Goal: Obtain resource: Download file/media

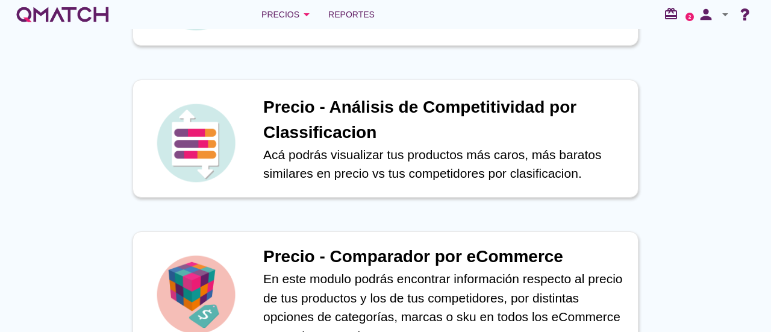
scroll to position [349, 0]
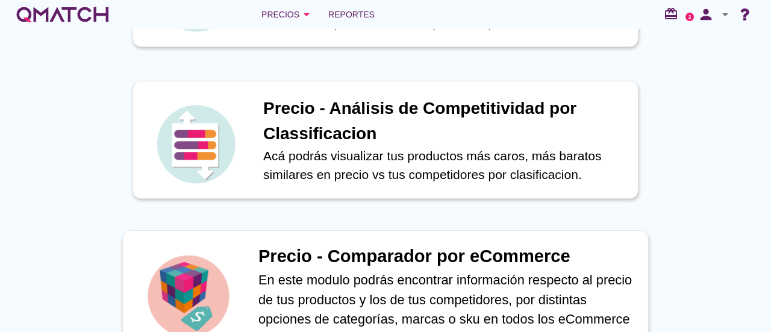
click at [365, 272] on p "En este modulo podrás encontrar información respecto al precio de tus productos…" at bounding box center [446, 309] width 377 height 79
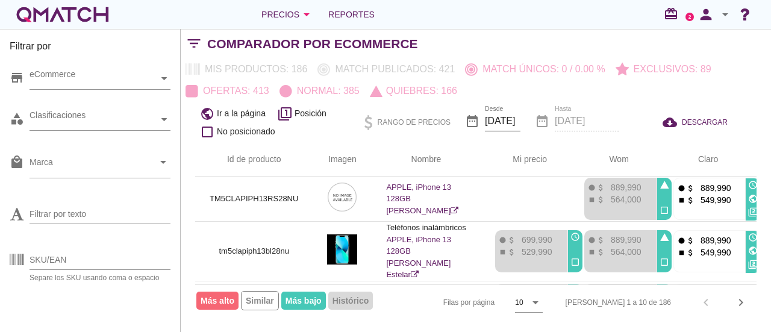
click at [504, 122] on input "[DATE]" at bounding box center [503, 120] width 36 height 19
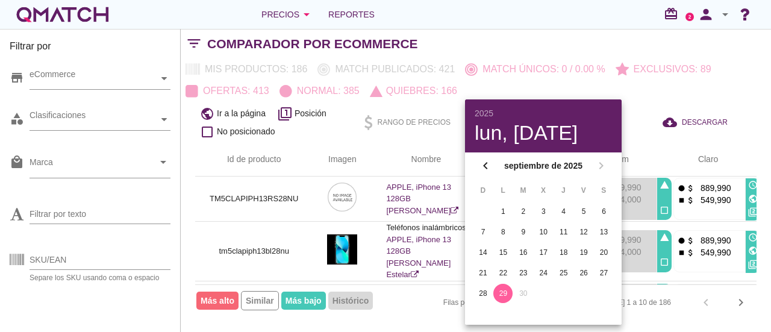
click at [502, 295] on div "29" at bounding box center [502, 293] width 19 height 11
click at [449, 162] on th "Nombre" at bounding box center [426, 160] width 108 height 34
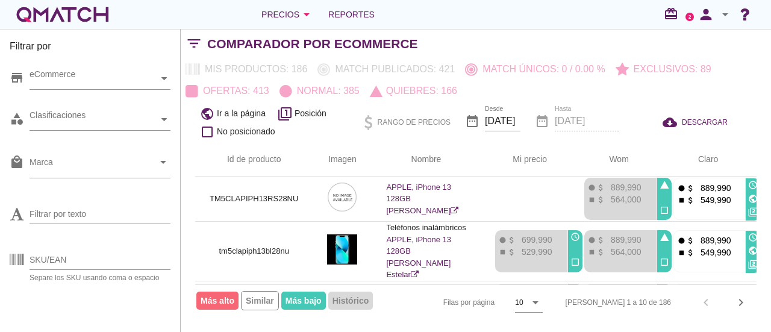
click at [564, 111] on div "date_range Hasta [DATE]" at bounding box center [577, 122] width 84 height 41
click at [704, 123] on span "DESCARGAR" at bounding box center [705, 122] width 46 height 11
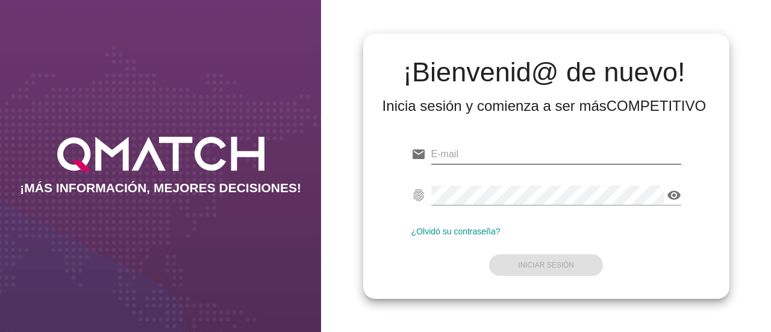
click at [463, 156] on input "email" at bounding box center [556, 154] width 250 height 19
click at [487, 151] on input "email" at bounding box center [556, 154] width 250 height 19
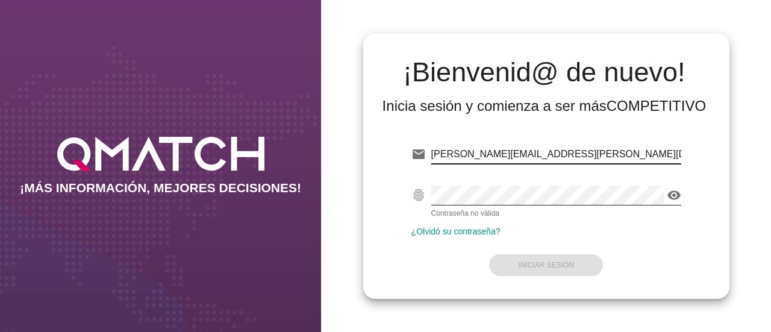
type input "nicolas.navarrete@telefonica.com"
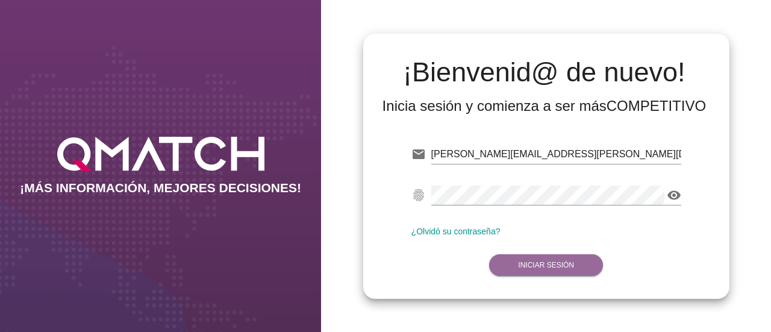
click at [529, 271] on button "Iniciar Sesión" at bounding box center [546, 265] width 114 height 22
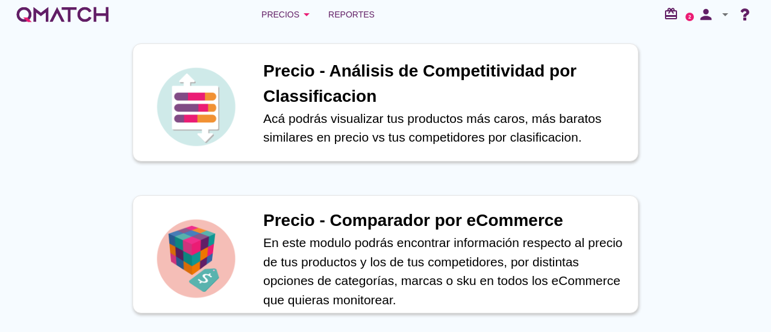
scroll to position [536, 0]
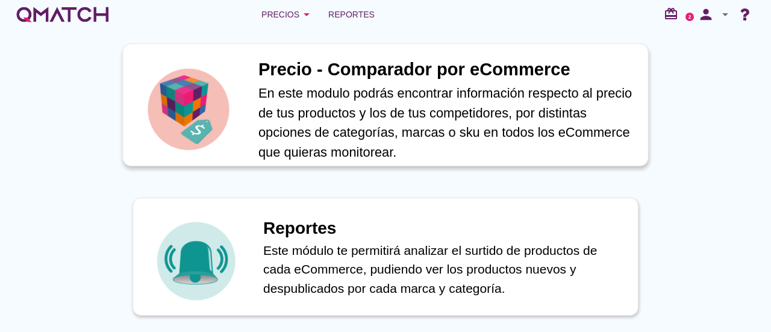
click at [402, 110] on p "En este modulo podrás encontrar información respecto al precio de tus productos…" at bounding box center [446, 122] width 377 height 79
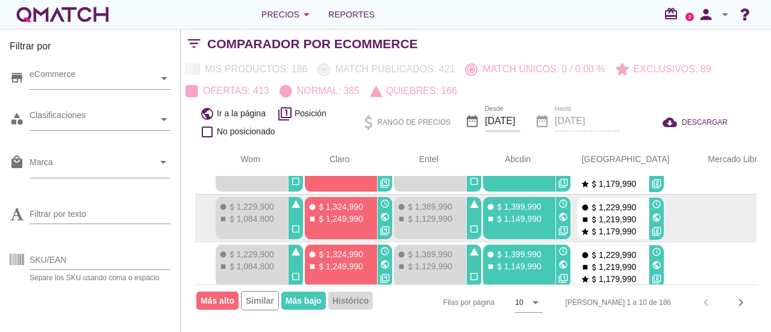
scroll to position [372, 370]
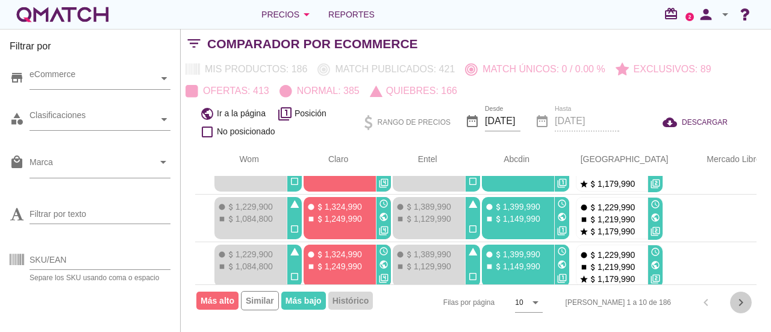
click at [741, 302] on icon "chevron_right" at bounding box center [741, 302] width 14 height 14
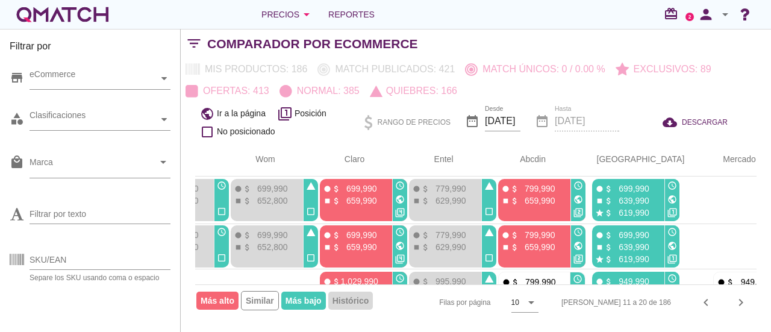
scroll to position [0, 356]
